Goal: Task Accomplishment & Management: Use online tool/utility

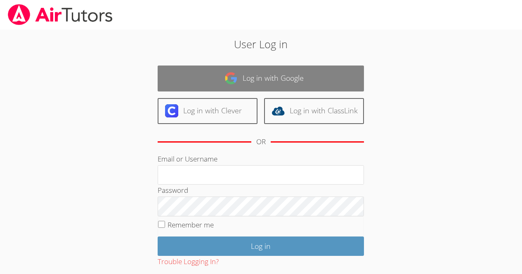
click at [309, 80] on link "Log in with Google" at bounding box center [261, 79] width 206 height 26
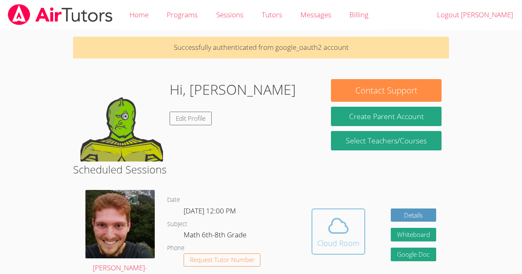
click at [351, 231] on span at bounding box center [338, 226] width 42 height 23
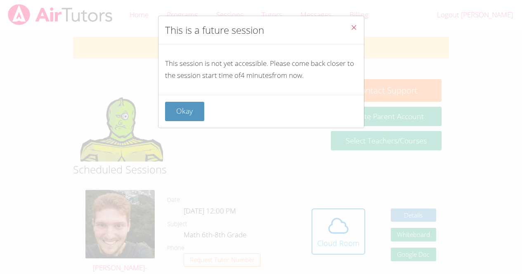
click at [182, 94] on div "This session is not yet accessible. Please come back closer to the session star…" at bounding box center [260, 70] width 205 height 50
click at [184, 108] on button "Okay" at bounding box center [185, 111] width 40 height 19
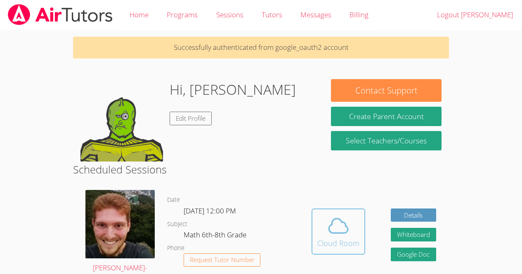
click at [329, 223] on icon at bounding box center [338, 226] width 23 height 23
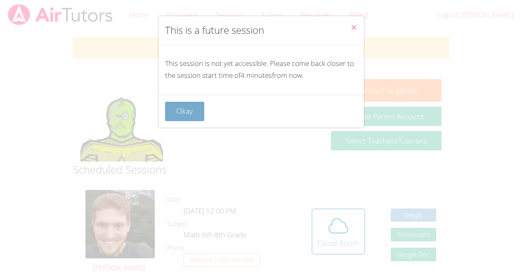
click at [194, 113] on button "Okay" at bounding box center [185, 111] width 40 height 19
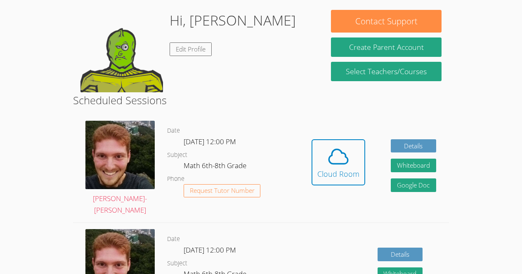
scroll to position [89, 0]
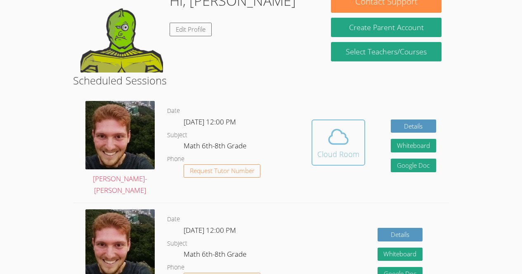
click at [348, 160] on div "Cloud Room" at bounding box center [338, 155] width 42 height 12
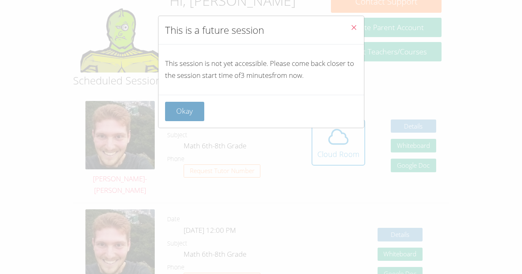
click at [183, 113] on button "Okay" at bounding box center [185, 111] width 40 height 19
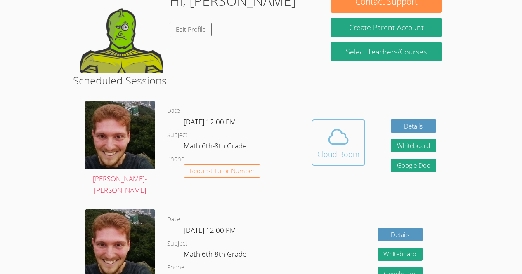
click at [346, 158] on div "Cloud Room" at bounding box center [338, 155] width 42 height 12
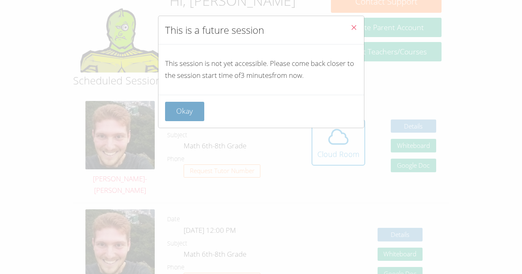
click at [186, 119] on button "Okay" at bounding box center [185, 111] width 40 height 19
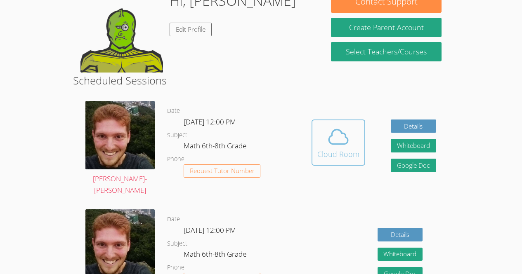
click at [340, 144] on icon at bounding box center [338, 137] width 19 height 14
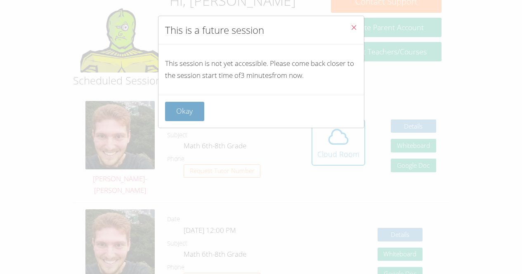
click at [183, 106] on button "Okay" at bounding box center [185, 111] width 40 height 19
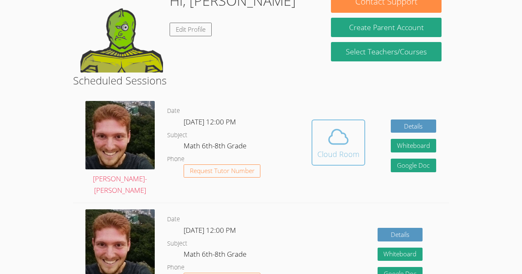
click at [338, 147] on icon at bounding box center [338, 136] width 23 height 23
click at [343, 151] on div "Cloud Room" at bounding box center [338, 155] width 42 height 12
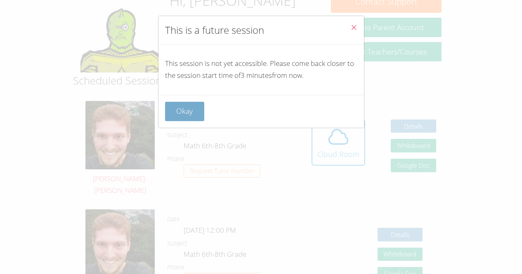
click at [192, 116] on button "Okay" at bounding box center [185, 111] width 40 height 19
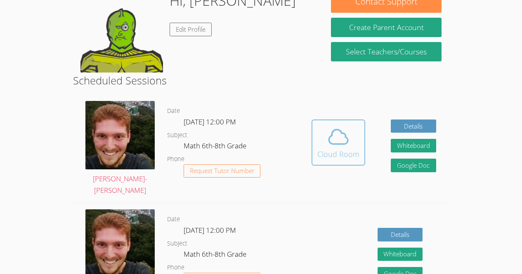
click at [344, 156] on div "Cloud Room" at bounding box center [338, 155] width 42 height 12
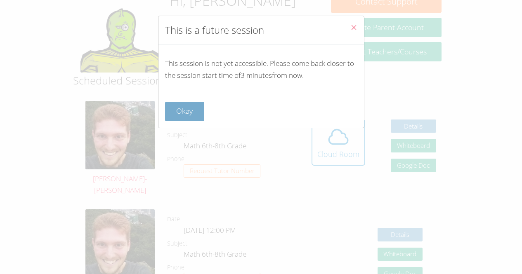
click at [182, 112] on button "Okay" at bounding box center [185, 111] width 40 height 19
click at [342, 147] on icon at bounding box center [338, 136] width 23 height 23
click at [182, 113] on button "Okay" at bounding box center [185, 111] width 40 height 19
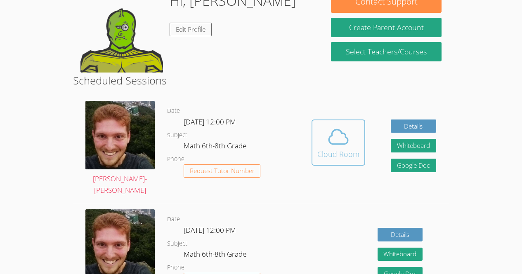
click at [346, 148] on icon at bounding box center [338, 136] width 23 height 23
click at [340, 150] on div "Cloud Room" at bounding box center [338, 155] width 42 height 12
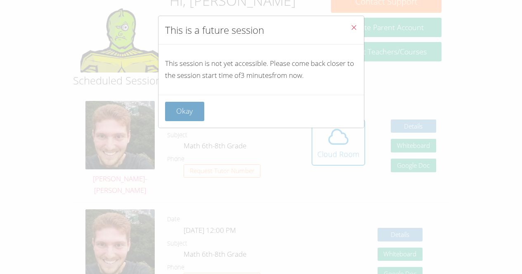
click at [186, 113] on button "Okay" at bounding box center [185, 111] width 40 height 19
click at [342, 151] on div "Cloud Room" at bounding box center [338, 155] width 42 height 12
click at [185, 110] on button "Okay" at bounding box center [185, 111] width 40 height 19
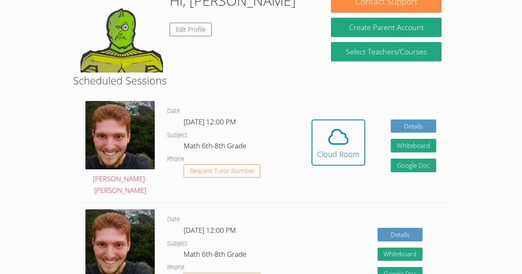
click at [346, 149] on div "Cloud Room" at bounding box center [338, 155] width 42 height 12
click at [343, 152] on div "Cloud Room" at bounding box center [338, 155] width 42 height 12
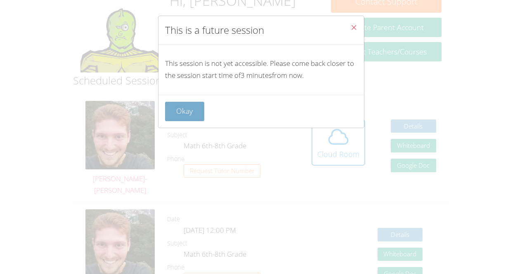
click at [184, 111] on button "Okay" at bounding box center [185, 111] width 40 height 19
click at [340, 151] on div "Cloud Room" at bounding box center [338, 155] width 42 height 12
click at [184, 108] on button "Okay" at bounding box center [185, 111] width 40 height 19
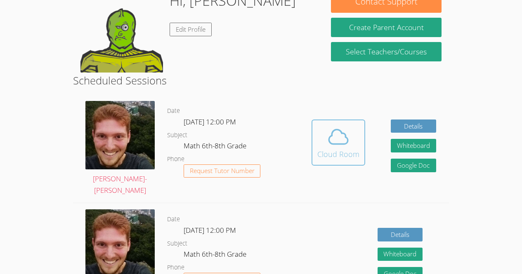
click at [341, 150] on div "Cloud Room" at bounding box center [338, 155] width 42 height 12
click at [340, 149] on div "Cloud Room" at bounding box center [338, 155] width 42 height 12
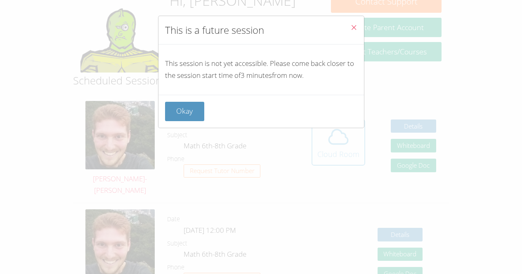
click at [185, 108] on button "Okay" at bounding box center [185, 111] width 40 height 19
click at [341, 146] on icon at bounding box center [338, 136] width 23 height 23
click at [186, 107] on button "Okay" at bounding box center [185, 111] width 40 height 19
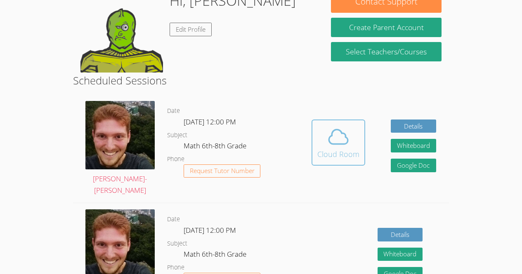
click at [342, 147] on icon at bounding box center [338, 136] width 23 height 23
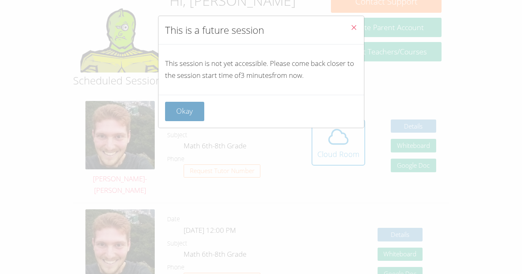
click at [185, 109] on button "Okay" at bounding box center [185, 111] width 40 height 19
click at [342, 149] on div "Cloud Room" at bounding box center [338, 155] width 42 height 12
click at [184, 111] on button "Okay" at bounding box center [185, 111] width 40 height 19
click at [343, 147] on icon at bounding box center [338, 136] width 23 height 23
click at [184, 110] on button "Okay" at bounding box center [185, 111] width 40 height 19
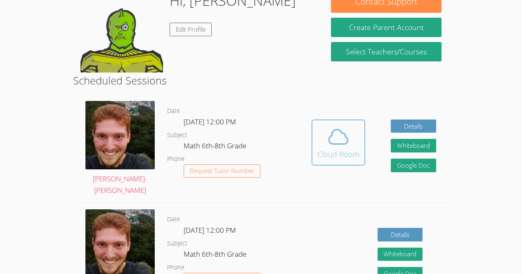
click at [344, 149] on div "Cloud Room" at bounding box center [338, 155] width 42 height 12
click at [345, 151] on div "Cloud Room" at bounding box center [338, 155] width 42 height 12
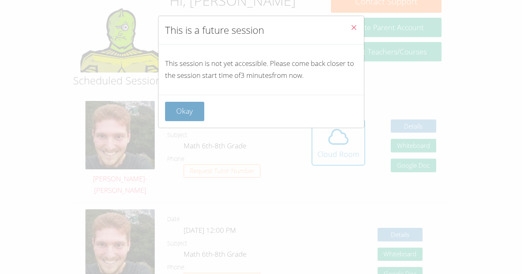
click at [184, 109] on button "Okay" at bounding box center [185, 111] width 40 height 19
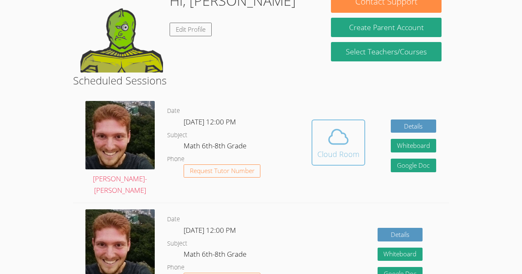
click at [351, 151] on div "Cloud Room" at bounding box center [338, 155] width 42 height 12
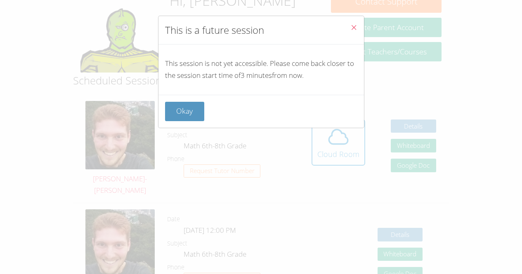
click at [346, 153] on div "This is a future session This session is not yet accessible. Please come back c…" at bounding box center [261, 137] width 522 height 274
click at [181, 109] on button "Okay" at bounding box center [185, 111] width 40 height 19
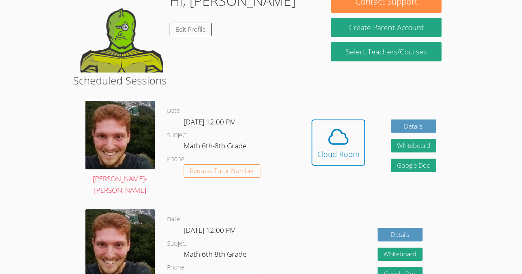
click at [343, 154] on div "Cloud Room" at bounding box center [338, 155] width 42 height 12
click at [342, 153] on div "Cloud Room" at bounding box center [338, 155] width 42 height 12
click at [343, 153] on div "Cloud Room" at bounding box center [338, 155] width 42 height 12
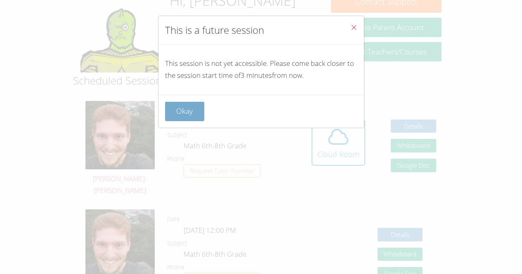
click at [184, 111] on button "Okay" at bounding box center [185, 111] width 40 height 19
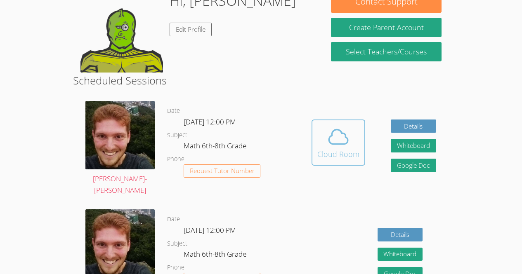
click at [343, 152] on div "Cloud Room" at bounding box center [338, 155] width 42 height 12
click at [338, 155] on div "Cloud Room" at bounding box center [338, 155] width 42 height 12
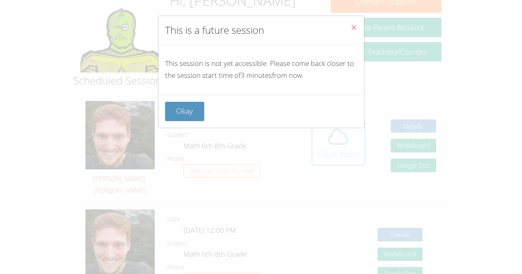
click at [183, 109] on button "Okay" at bounding box center [185, 111] width 40 height 19
click at [339, 153] on div "Cloud Room" at bounding box center [338, 155] width 42 height 12
click at [182, 113] on button "Okay" at bounding box center [185, 111] width 40 height 19
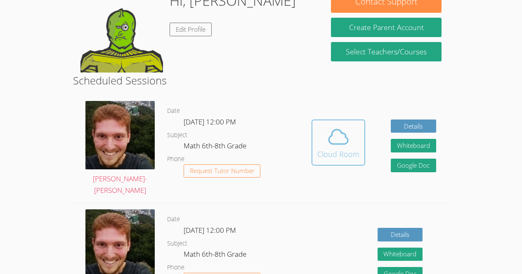
click at [338, 155] on div "Cloud Room" at bounding box center [338, 155] width 42 height 12
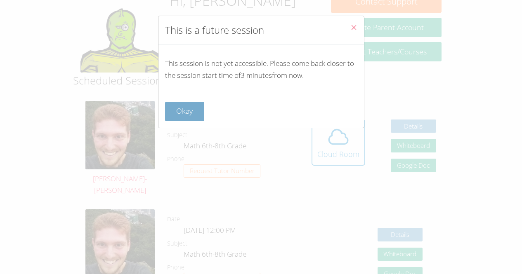
click at [184, 111] on button "Okay" at bounding box center [185, 111] width 40 height 19
click at [337, 155] on div "Cloud Room" at bounding box center [338, 155] width 42 height 12
click at [183, 113] on button "Okay" at bounding box center [185, 111] width 40 height 19
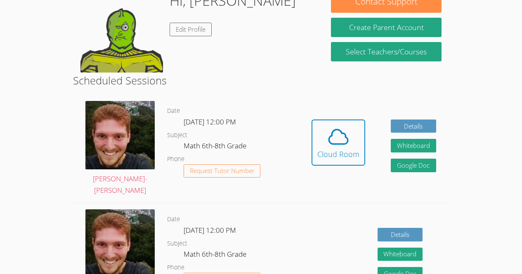
click at [337, 156] on div "Cloud Room" at bounding box center [338, 155] width 42 height 12
click at [338, 156] on div "Cloud Room" at bounding box center [338, 155] width 42 height 12
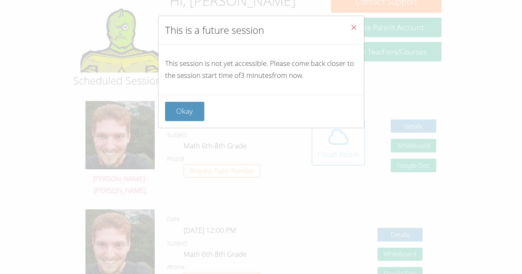
click at [182, 116] on button "Okay" at bounding box center [185, 111] width 40 height 19
click at [336, 156] on div "Cloud Room" at bounding box center [338, 155] width 42 height 12
click at [182, 116] on button "Okay" at bounding box center [185, 111] width 40 height 19
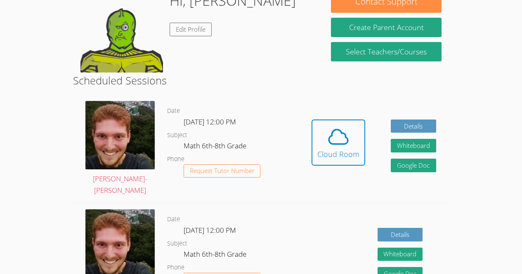
click at [338, 155] on div "Cloud Room" at bounding box center [338, 155] width 42 height 12
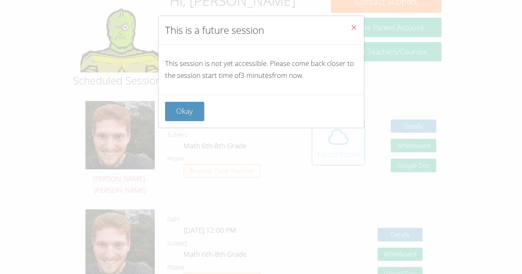
click at [184, 111] on button "Okay" at bounding box center [185, 111] width 40 height 19
click at [343, 153] on div "Cloud Room" at bounding box center [338, 155] width 42 height 12
click at [181, 111] on button "Okay" at bounding box center [185, 111] width 40 height 19
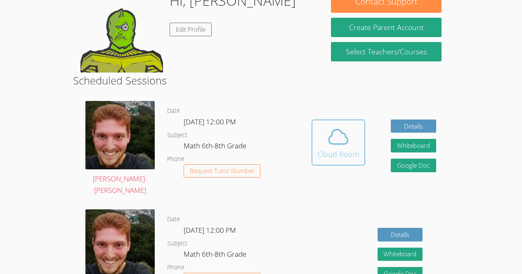
click at [351, 156] on div "Cloud Room" at bounding box center [338, 155] width 42 height 12
click at [346, 156] on div "Cloud Room" at bounding box center [338, 155] width 42 height 12
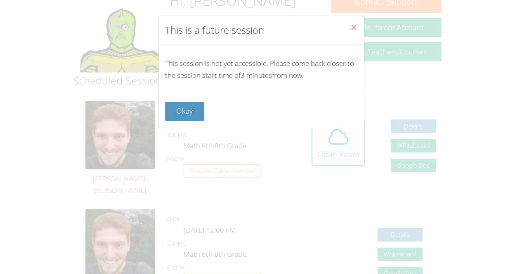
click at [344, 158] on div "This is a future session This session is not yet accessible. Please come back c…" at bounding box center [261, 137] width 522 height 274
click at [186, 113] on button "Okay" at bounding box center [185, 111] width 40 height 19
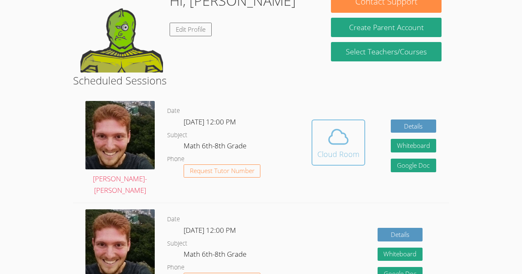
click at [312, 156] on button "Cloud Room" at bounding box center [338, 143] width 54 height 46
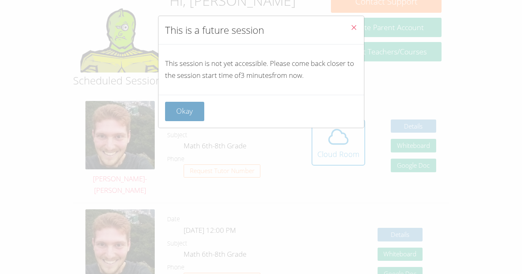
click at [183, 105] on button "Okay" at bounding box center [185, 111] width 40 height 19
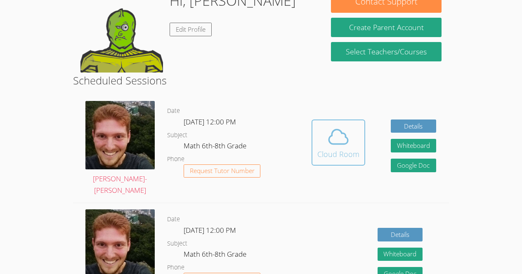
click at [340, 160] on button "Cloud Room" at bounding box center [338, 143] width 54 height 46
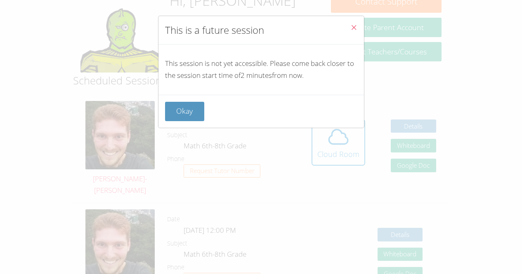
click at [211, 119] on div "Okay" at bounding box center [261, 111] width 192 height 19
click at [198, 111] on button "Okay" at bounding box center [185, 111] width 40 height 19
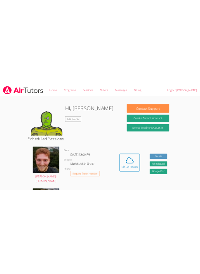
scroll to position [89, 0]
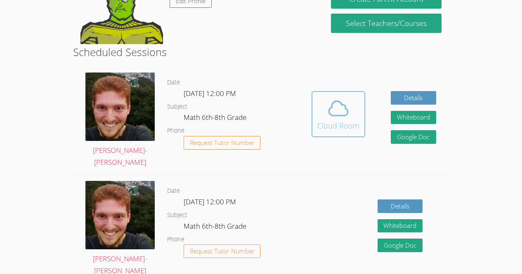
click at [353, 118] on span at bounding box center [338, 108] width 42 height 23
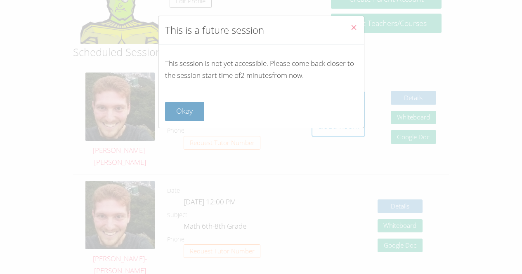
click at [191, 116] on button "Okay" at bounding box center [185, 111] width 40 height 19
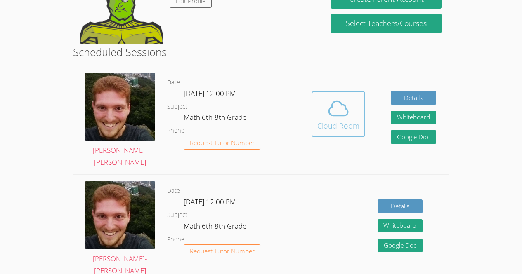
click at [337, 117] on icon at bounding box center [338, 108] width 23 height 23
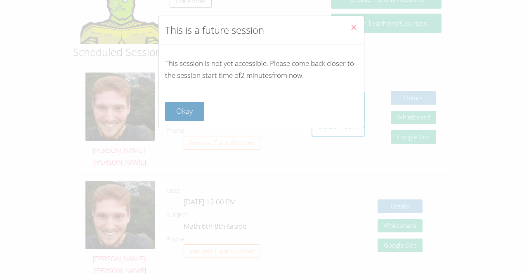
click at [193, 114] on button "Okay" at bounding box center [185, 111] width 40 height 19
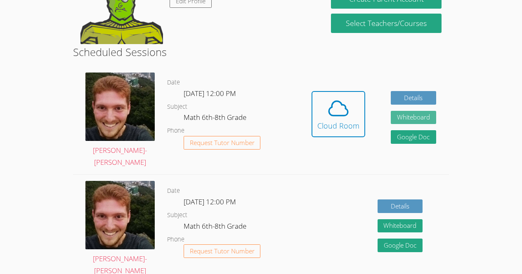
click at [425, 121] on button "Whiteboard" at bounding box center [413, 118] width 45 height 14
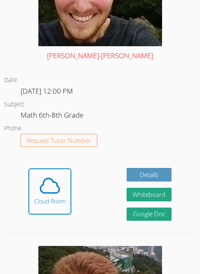
scroll to position [320, 0]
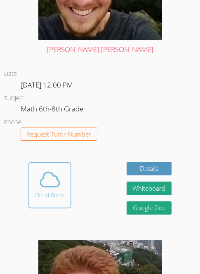
click at [54, 182] on icon at bounding box center [49, 179] width 23 height 23
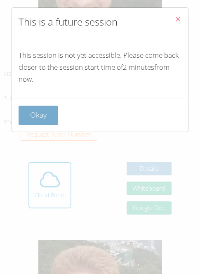
click at [31, 108] on button "Okay" at bounding box center [39, 115] width 40 height 19
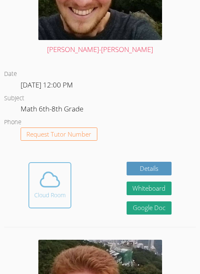
click at [35, 201] on button "Cloud Room" at bounding box center [49, 185] width 43 height 46
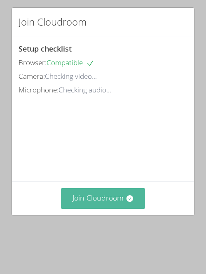
click at [106, 208] on button "Join Cloudroom" at bounding box center [103, 198] width 85 height 20
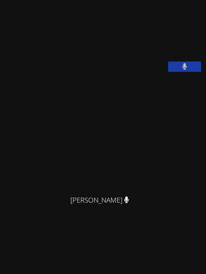
click at [187, 72] on button at bounding box center [184, 66] width 33 height 10
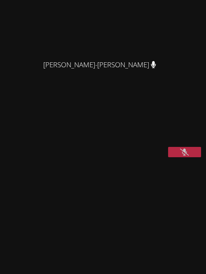
scroll to position [59, 0]
click at [181, 156] on icon at bounding box center [184, 152] width 9 height 7
click at [182, 156] on icon at bounding box center [184, 152] width 5 height 7
click at [180, 156] on icon at bounding box center [184, 152] width 9 height 7
click at [182, 156] on icon at bounding box center [184, 152] width 5 height 7
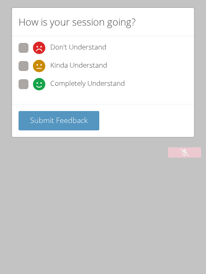
click at [96, 85] on span "Completely Understand" at bounding box center [87, 84] width 75 height 12
click at [40, 85] on input "Completely Understand" at bounding box center [36, 82] width 7 height 7
radio input "true"
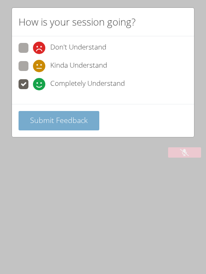
click at [69, 117] on span "Submit Feedback" at bounding box center [59, 120] width 58 height 10
